Goal: Check status: Check status

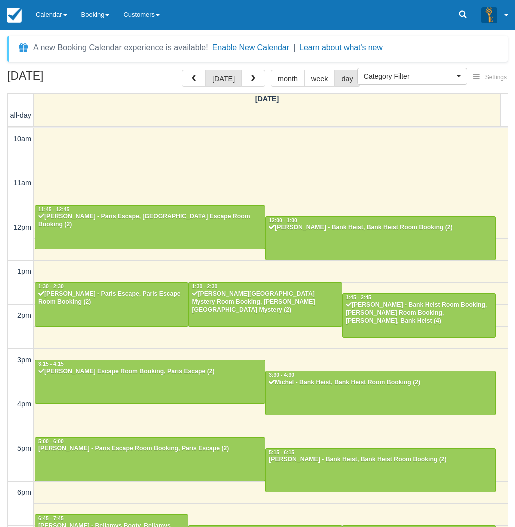
select select
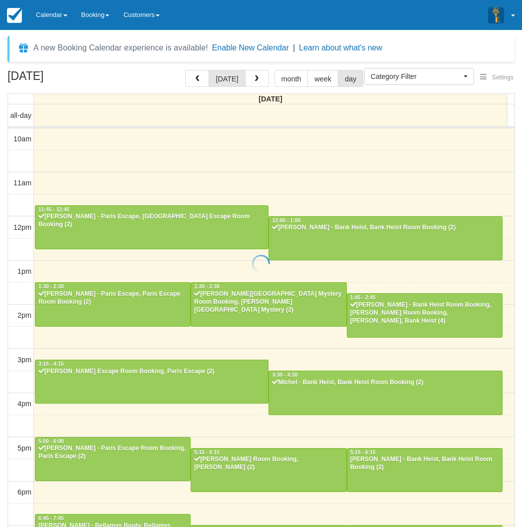
select select
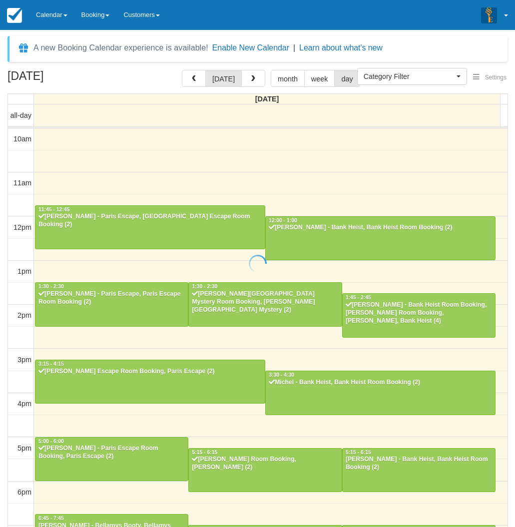
scroll to position [124, 0]
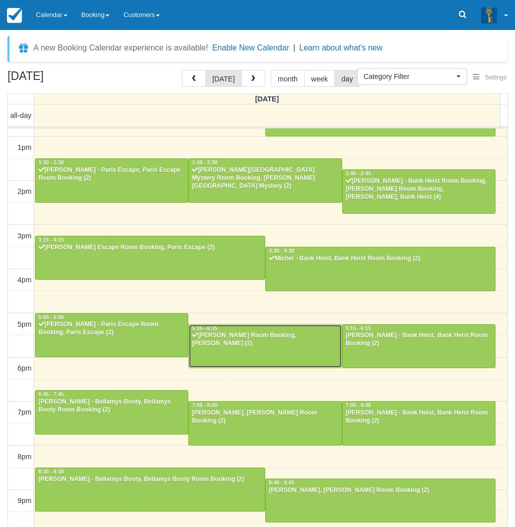
click at [253, 346] on div "[PERSON_NAME] Room Booking, [PERSON_NAME] (2)" at bounding box center [264, 339] width 147 height 16
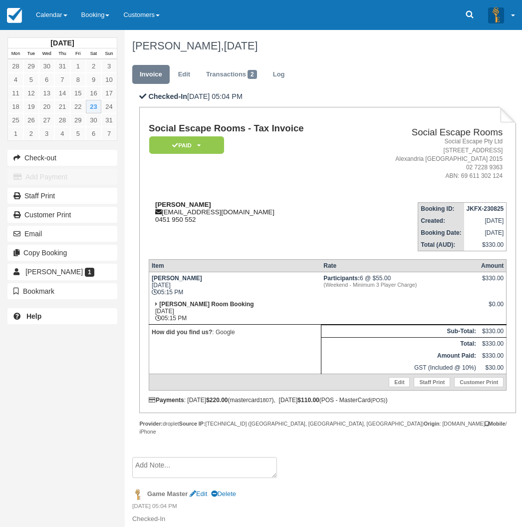
drag, startPoint x: 204, startPoint y: 203, endPoint x: 150, endPoint y: 203, distance: 53.9
click at [150, 203] on div "Isabella Rizos isabellarizos@icloud.com 0451 950 552" at bounding box center [251, 212] width 205 height 22
copy strong "Isabella Rizos"
click at [0, 488] on div "August 2025 Mon Tue Wed Thu Fri Sat Sun 28 29 30 31 1 2 3 4 5 6 7 8 9 10 11 12 …" at bounding box center [62, 263] width 125 height 527
click at [38, 21] on link "Calendar" at bounding box center [51, 15] width 45 height 30
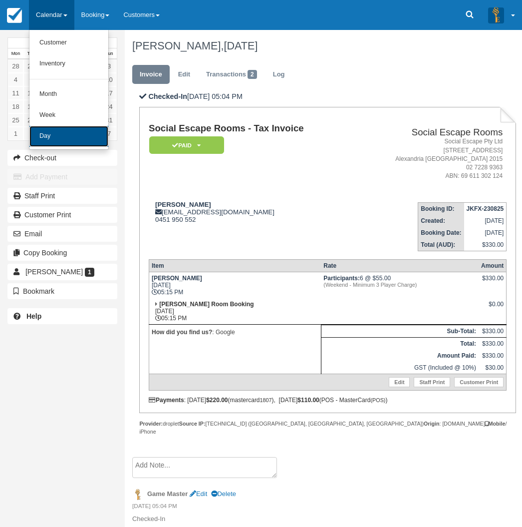
click at [53, 138] on link "Day" at bounding box center [68, 136] width 79 height 21
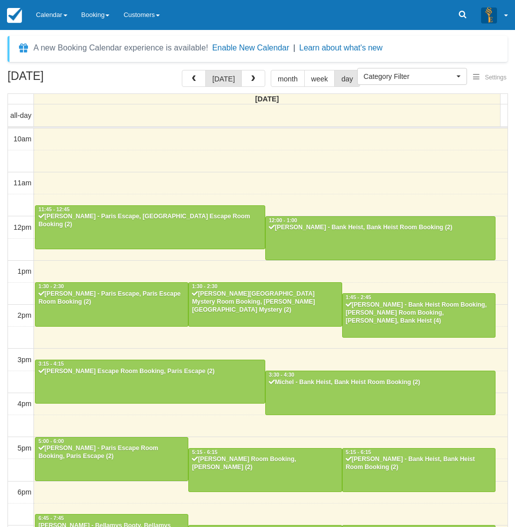
select select
